Goal: Book appointment/travel/reservation

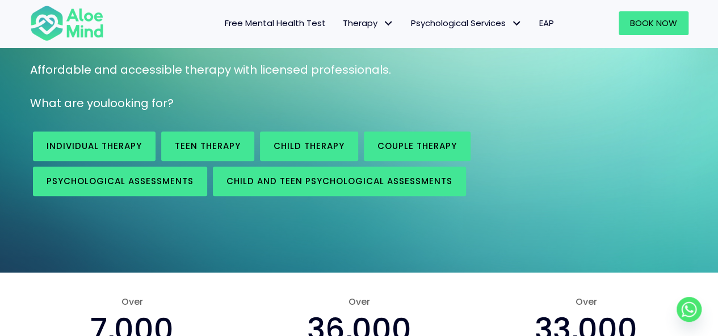
scroll to position [136, 0]
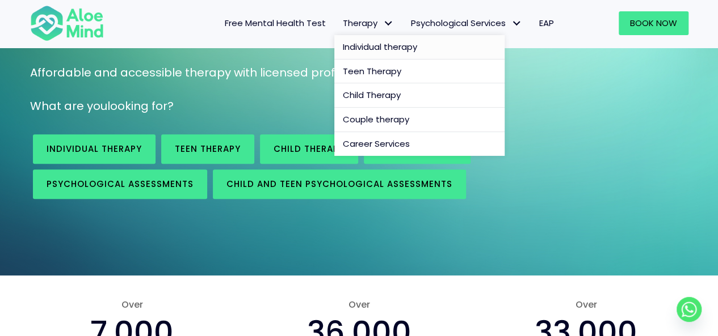
click at [378, 48] on span "Individual therapy" at bounding box center [380, 47] width 74 height 12
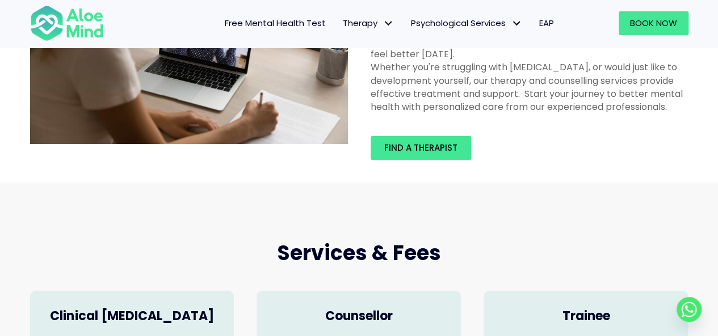
scroll to position [116, 0]
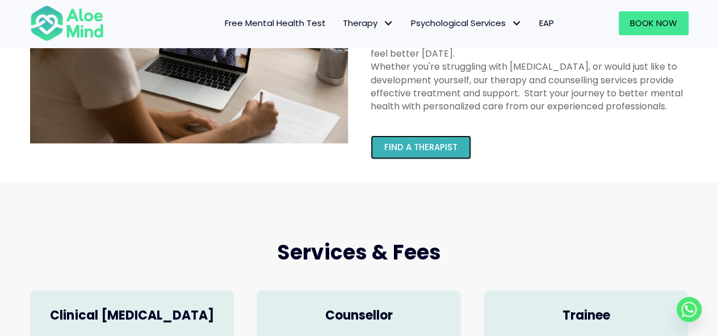
click at [428, 146] on span "Find a therapist" at bounding box center [420, 147] width 73 height 12
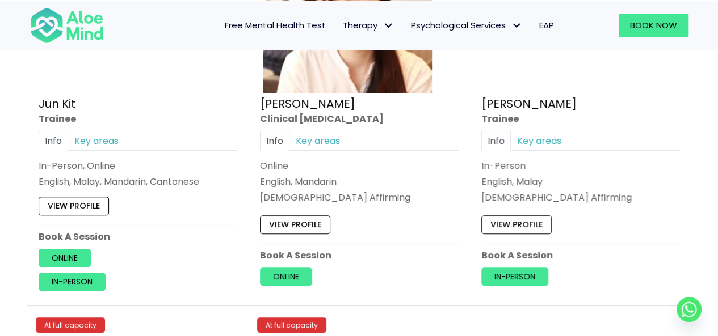
scroll to position [4429, 0]
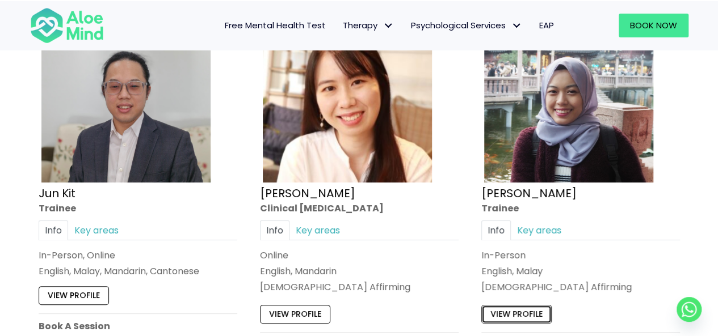
click at [545, 305] on link "View profile" at bounding box center [516, 314] width 70 height 18
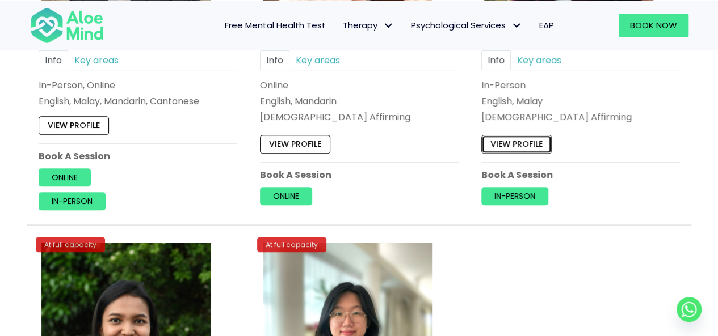
scroll to position [4828, 0]
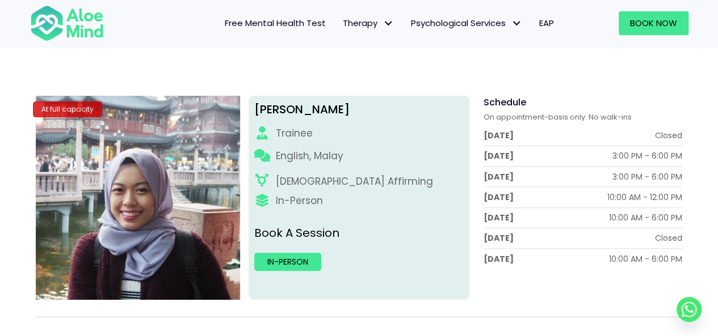
scroll to position [112, 0]
